Goal: Task Accomplishment & Management: Complete application form

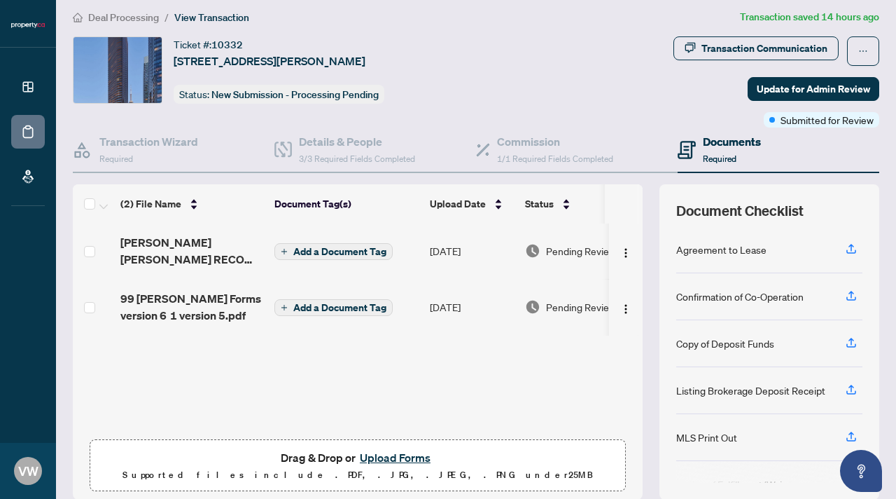
scroll to position [108, 0]
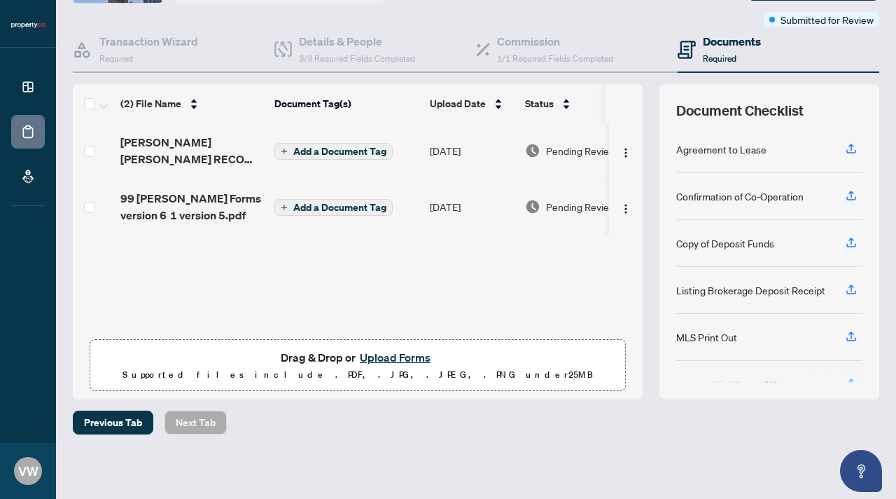
click at [401, 356] on button "Upload Forms" at bounding box center [395, 357] width 79 height 18
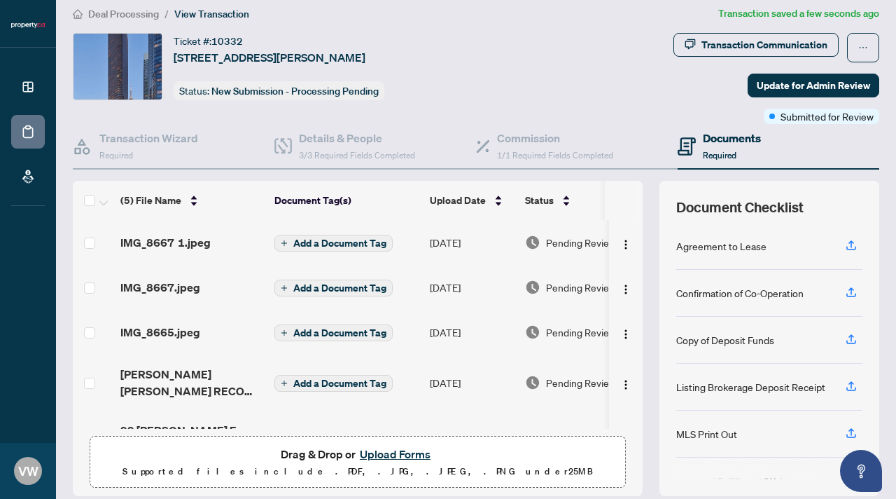
scroll to position [0, 0]
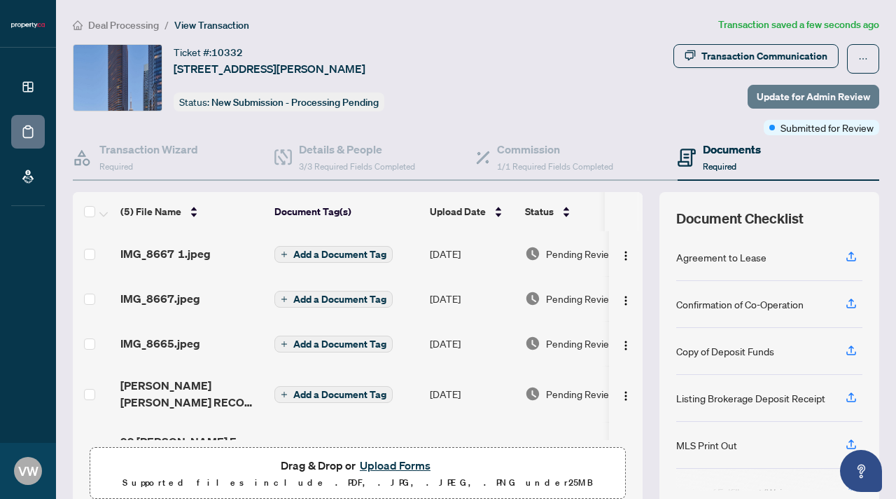
click at [836, 96] on span "Update for Admin Review" at bounding box center [813, 96] width 113 height 22
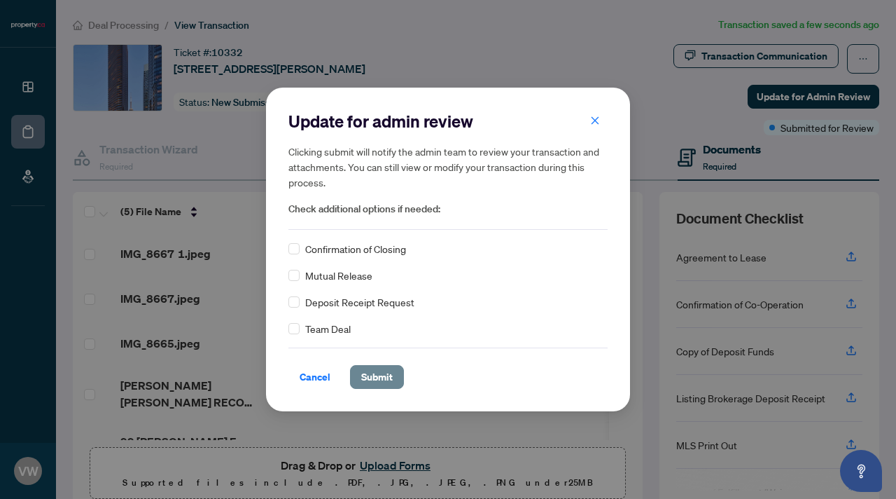
click at [378, 373] on span "Submit" at bounding box center [377, 377] width 32 height 22
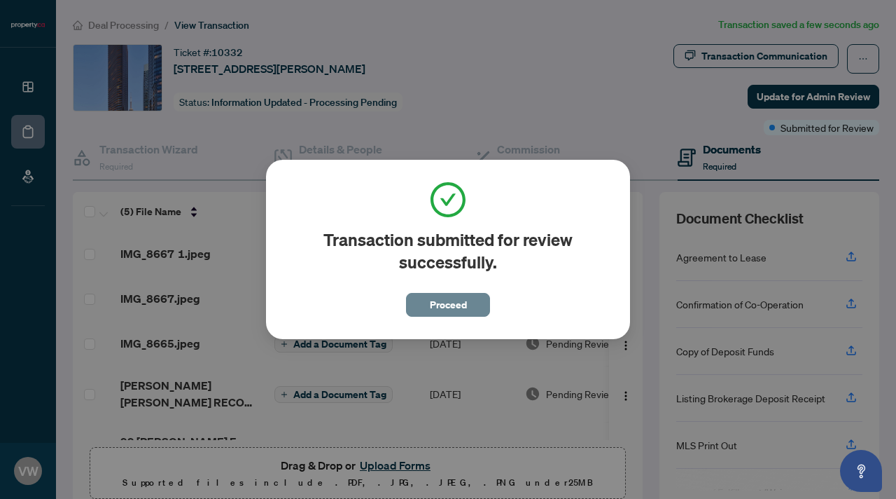
click at [436, 307] on span "Proceed" at bounding box center [448, 304] width 37 height 22
